Goal: Book appointment/travel/reservation

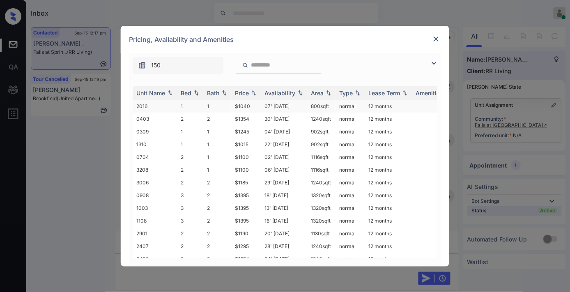
scroll to position [1558, 0]
click at [249, 95] on div "Price" at bounding box center [242, 93] width 14 height 7
click at [247, 99] on th "Price" at bounding box center [247, 93] width 30 height 14
click at [251, 91] on img at bounding box center [254, 93] width 8 height 6
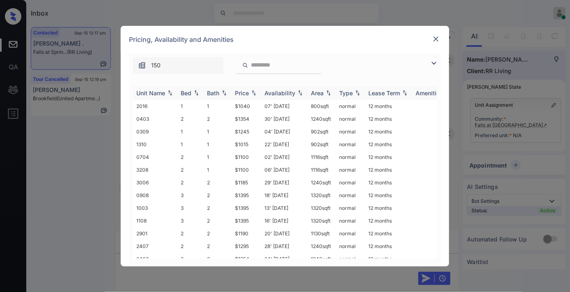
click at [251, 91] on img at bounding box center [254, 93] width 8 height 6
click at [248, 104] on td "$1015" at bounding box center [247, 106] width 30 height 13
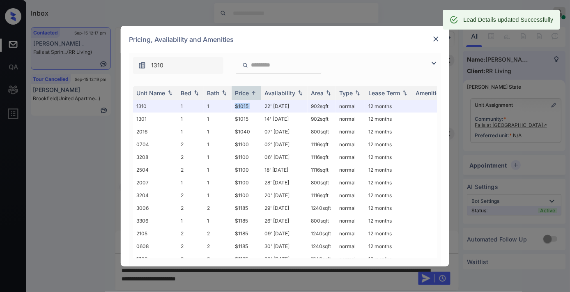
click at [437, 35] on img at bounding box center [436, 39] width 8 height 8
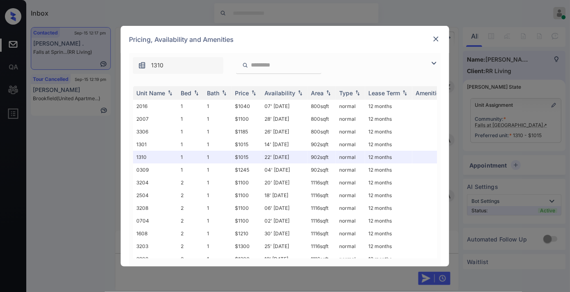
scroll to position [1649, 0]
click at [252, 95] on img at bounding box center [254, 93] width 8 height 6
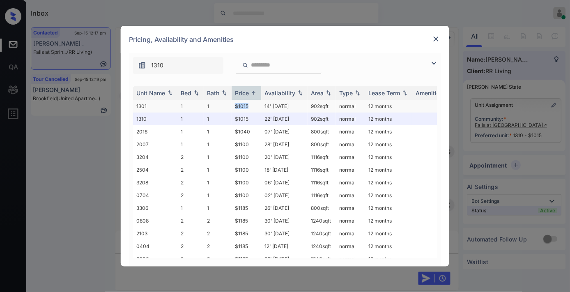
drag, startPoint x: 256, startPoint y: 103, endPoint x: 228, endPoint y: 101, distance: 28.4
click at [228, 101] on tr "1301 1 1 $1015 14' [DATE] 902 sqft normal 12 months" at bounding box center [347, 106] width 429 height 13
copy tr "$1015"
click at [435, 40] on img at bounding box center [436, 39] width 8 height 8
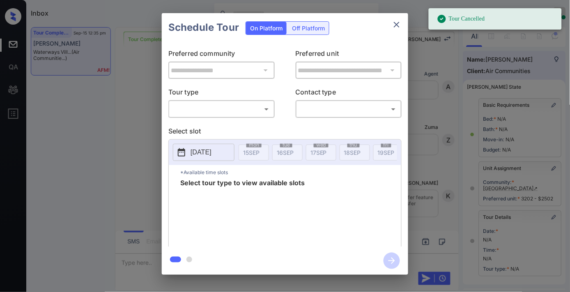
scroll to position [32825, 0]
click at [228, 110] on body "Tour Cancelled Inbox Samantha Soliven Online Set yourself offline Set yourself …" at bounding box center [285, 146] width 570 height 292
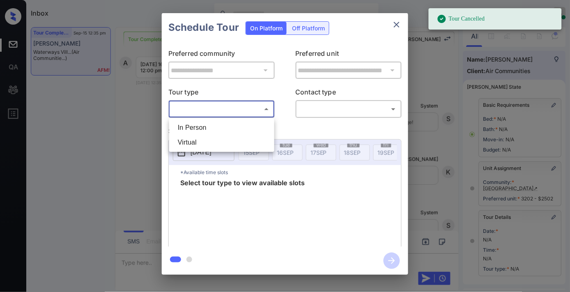
scroll to position [120, 0]
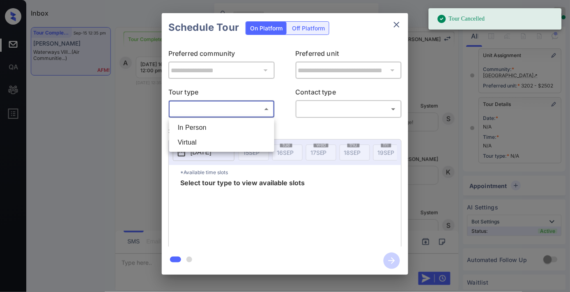
click at [224, 129] on li "In Person" at bounding box center [221, 127] width 101 height 15
type input "********"
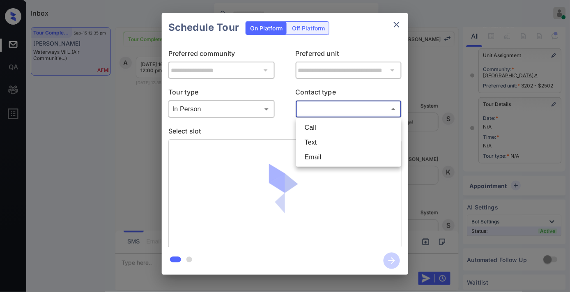
click at [332, 108] on body "Inbox Samantha Soliven Online Set yourself offline Set yourself on break Profil…" at bounding box center [285, 146] width 570 height 292
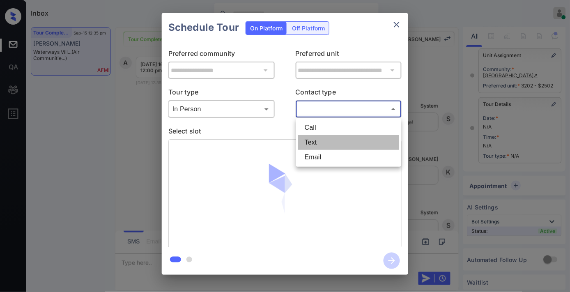
click at [324, 141] on li "Text" at bounding box center [348, 142] width 101 height 15
type input "****"
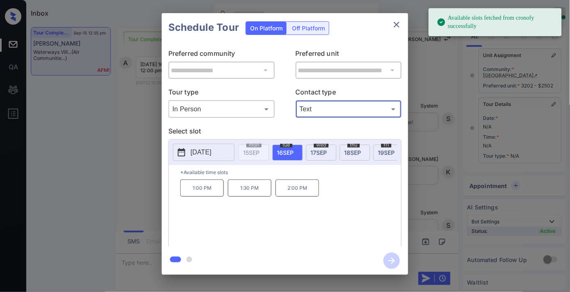
click at [210, 156] on p "[DATE]" at bounding box center [201, 153] width 21 height 10
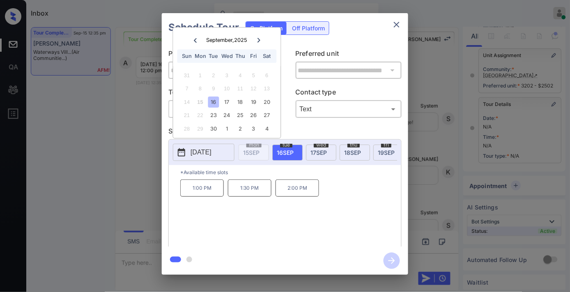
click at [335, 133] on p "Select slot" at bounding box center [284, 132] width 233 height 13
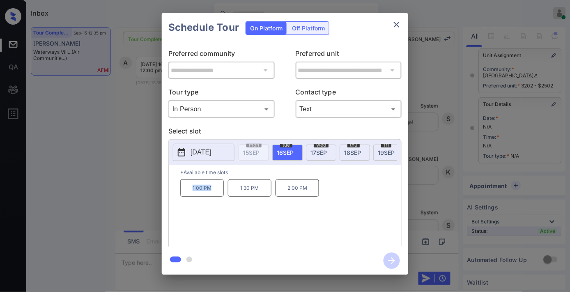
drag, startPoint x: 210, startPoint y: 194, endPoint x: 173, endPoint y: 194, distance: 37.0
click at [173, 194] on div "*Available time slots 1:00 PM 1:30 PM 2:00 PM" at bounding box center [285, 207] width 233 height 84
copy p "1:00 PM"
click at [397, 25] on icon "close" at bounding box center [397, 25] width 10 height 10
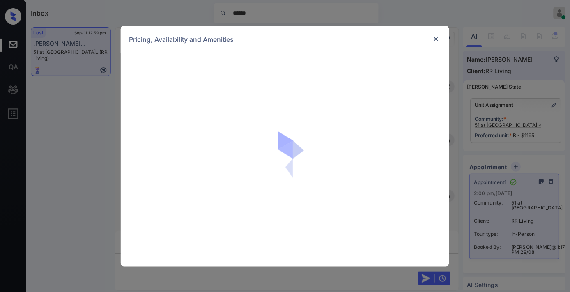
scroll to position [12718, 0]
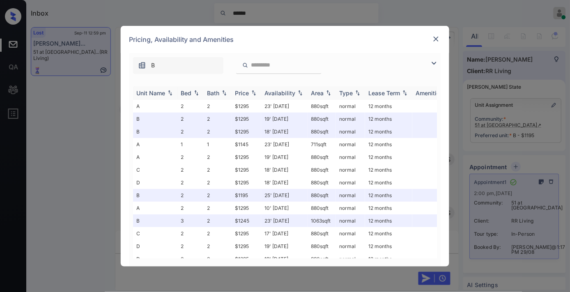
click at [247, 92] on div "Price" at bounding box center [242, 93] width 14 height 7
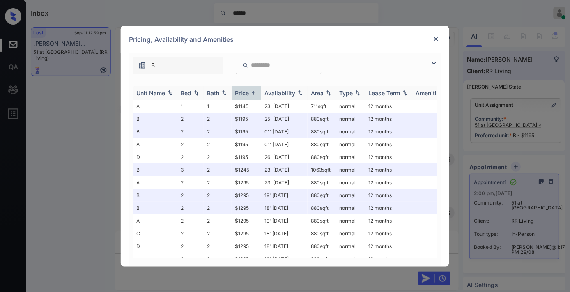
click at [188, 92] on div "Bed" at bounding box center [186, 93] width 11 height 7
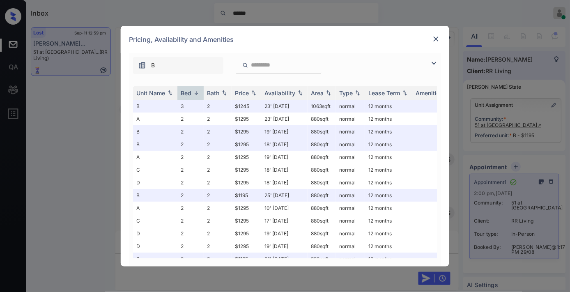
click at [433, 42] on img at bounding box center [436, 39] width 8 height 8
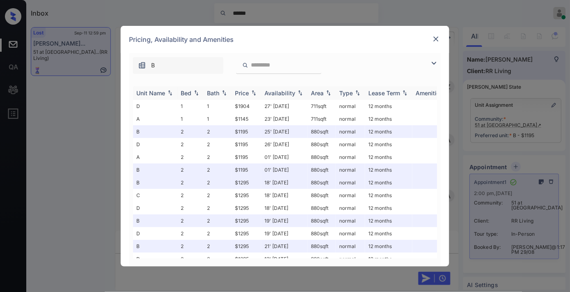
scroll to position [13084, 0]
click at [191, 92] on div "Bed" at bounding box center [186, 93] width 11 height 7
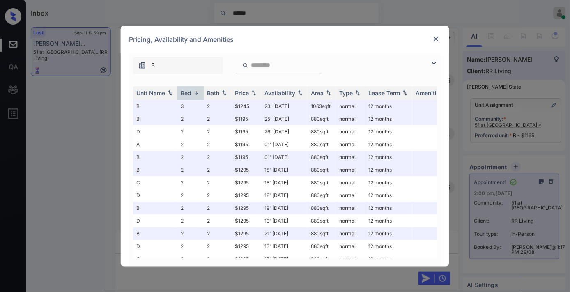
click at [437, 36] on img at bounding box center [436, 39] width 8 height 8
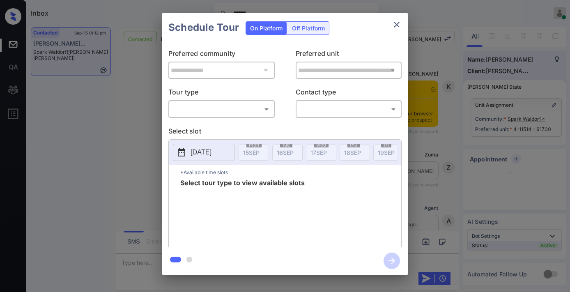
click at [235, 116] on body "Inbox ****** [PERSON_NAME] Online Set yourself offline Set yourself on break Pr…" at bounding box center [285, 146] width 570 height 292
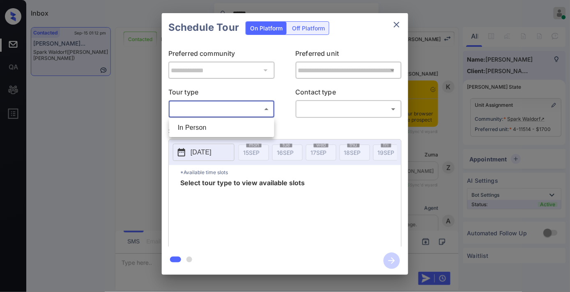
scroll to position [1819, 0]
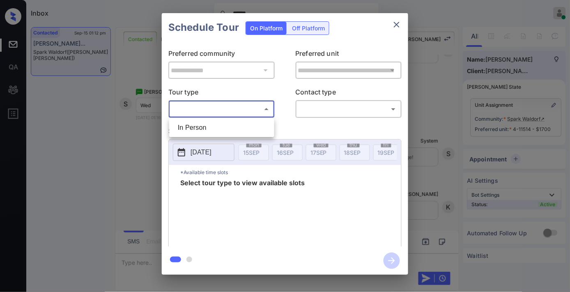
click at [231, 126] on li "In Person" at bounding box center [221, 127] width 101 height 15
type input "********"
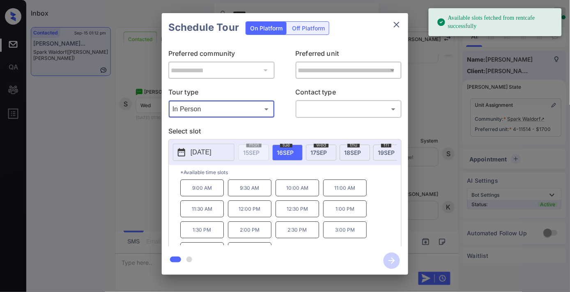
click at [212, 148] on p "[DATE]" at bounding box center [201, 153] width 21 height 10
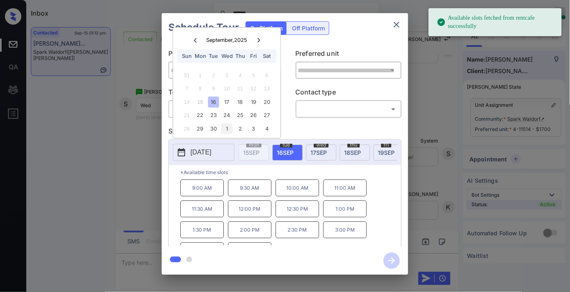
click at [232, 102] on div "17" at bounding box center [227, 102] width 11 height 11
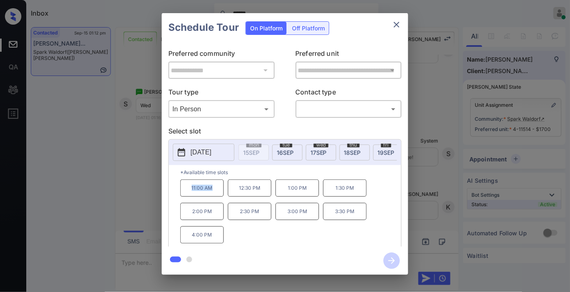
drag, startPoint x: 215, startPoint y: 192, endPoint x: 186, endPoint y: 190, distance: 29.2
click at [183, 190] on p "11:00 AM" at bounding box center [202, 188] width 44 height 17
copy p "11:00 AM"
click at [393, 23] on icon "close" at bounding box center [397, 25] width 10 height 10
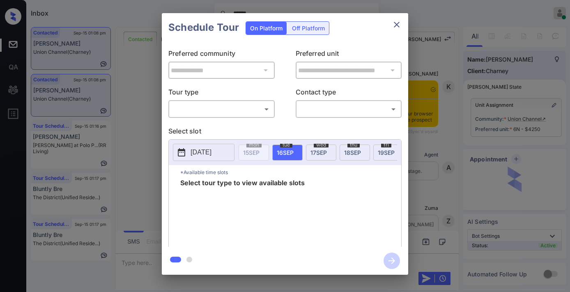
click at [252, 108] on body "Inbox ****** [PERSON_NAME] Online Set yourself offline Set yourself on break Pr…" at bounding box center [285, 146] width 570 height 292
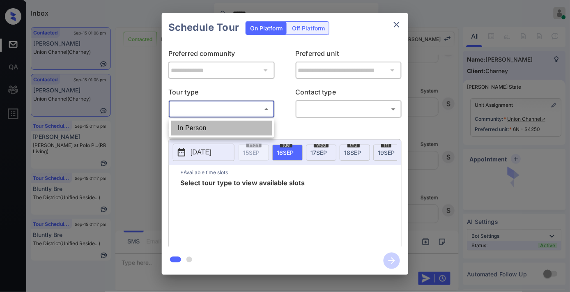
click at [245, 125] on li "In Person" at bounding box center [221, 128] width 101 height 15
type input "********"
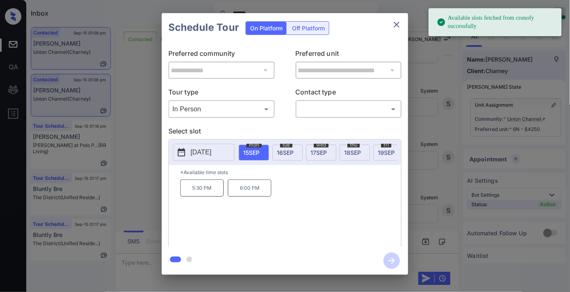
click at [207, 156] on p "[DATE]" at bounding box center [201, 153] width 21 height 10
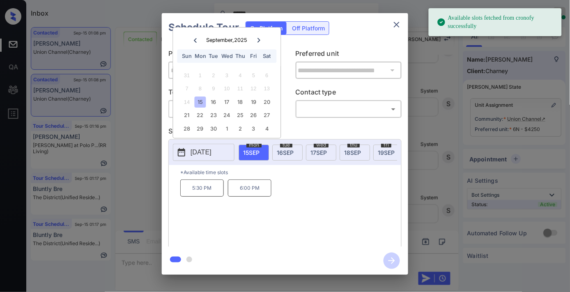
click at [265, 93] on div "13" at bounding box center [266, 88] width 11 height 11
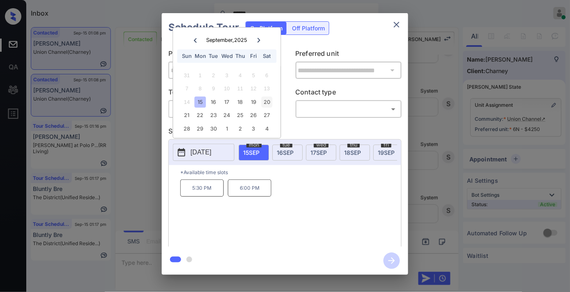
click at [268, 104] on div "20" at bounding box center [266, 102] width 11 height 11
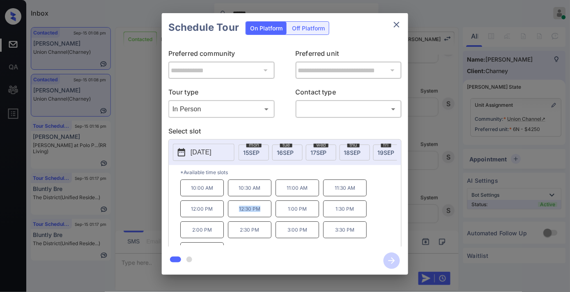
drag, startPoint x: 265, startPoint y: 210, endPoint x: 246, endPoint y: 211, distance: 18.9
click at [227, 208] on div "10:00 AM 10:30 AM 11:00 AM 11:30 AM 12:00 PM 12:30 PM 1:00 PM 1:30 PM 2:00 PM 2…" at bounding box center [290, 213] width 221 height 66
copy p "12:30 PM"
click at [394, 24] on icon "close" at bounding box center [397, 25] width 10 height 10
